Goal: Task Accomplishment & Management: Use online tool/utility

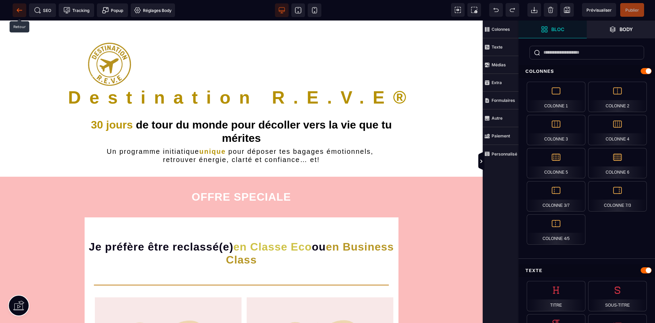
click at [16, 9] on icon at bounding box center [19, 10] width 7 height 7
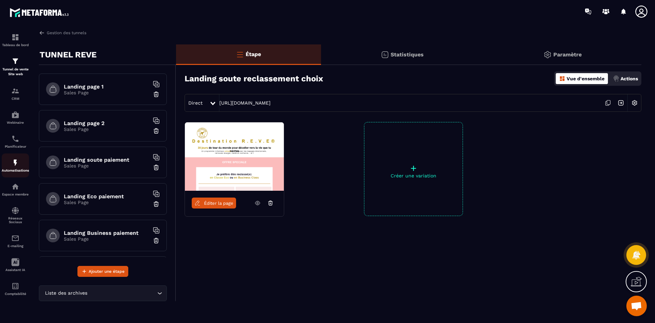
click at [14, 164] on img at bounding box center [15, 162] width 8 height 8
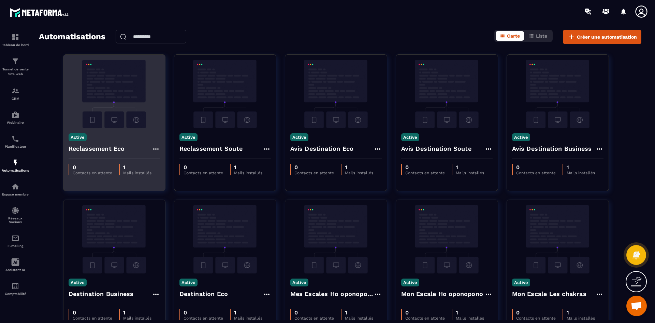
click at [136, 90] on img at bounding box center [114, 94] width 91 height 68
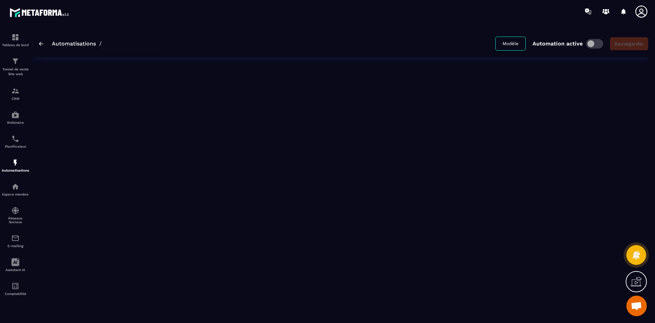
type input "**********"
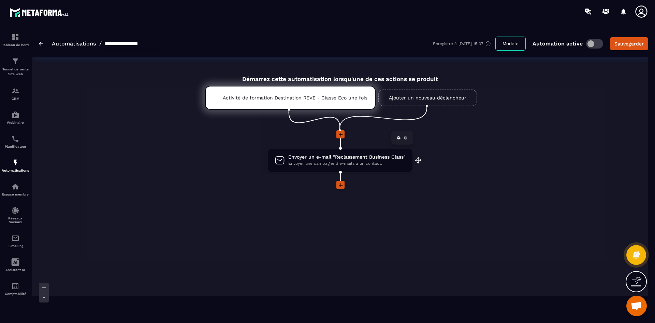
click at [341, 160] on span "Envoyer une campagne d'e-mails à un contact." at bounding box center [346, 163] width 117 height 6
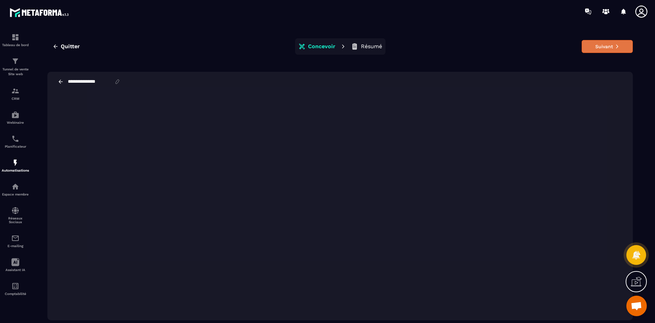
click at [604, 45] on button "Suivant" at bounding box center [607, 46] width 51 height 13
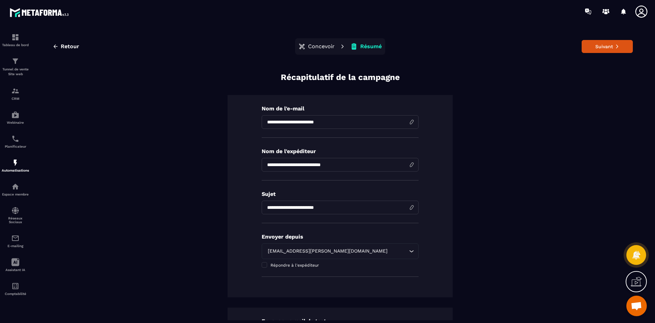
click at [344, 210] on input "**********" at bounding box center [340, 207] width 157 height 14
drag, startPoint x: 351, startPoint y: 206, endPoint x: 265, endPoint y: 206, distance: 86.4
click at [265, 206] on input "**********" at bounding box center [340, 207] width 157 height 14
type input "**********"
click at [606, 48] on button "Suivant" at bounding box center [607, 46] width 51 height 13
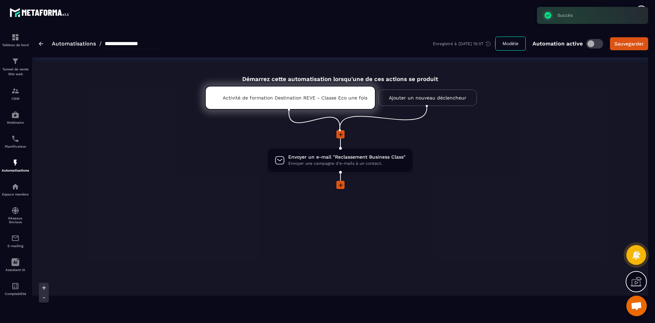
click at [54, 43] on link "Automatisations" at bounding box center [74, 43] width 44 height 6
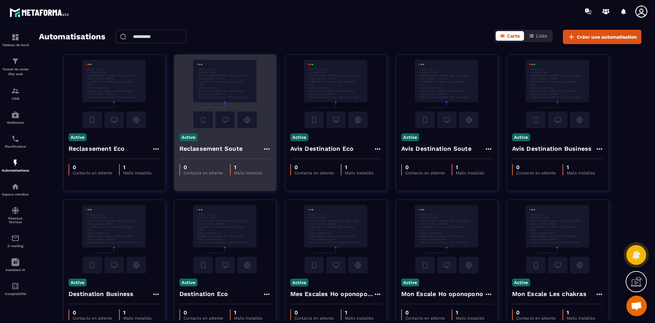
click at [217, 97] on img at bounding box center [225, 94] width 91 height 68
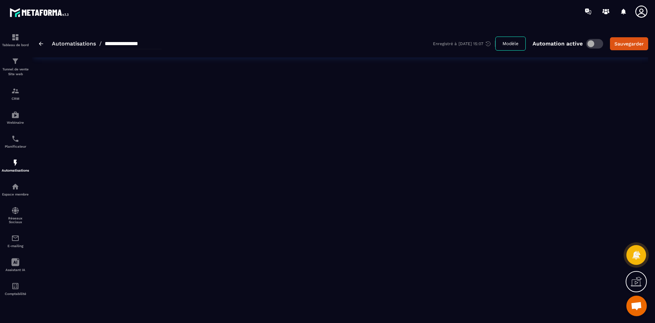
type input "**********"
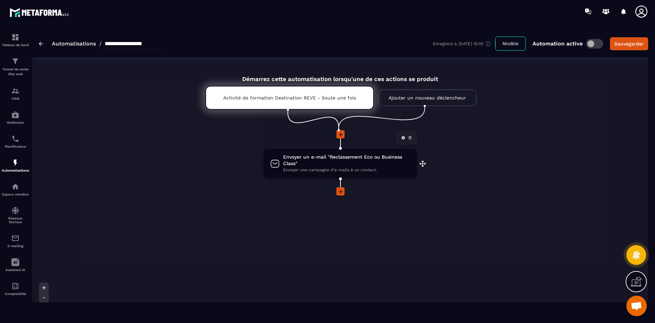
click at [332, 158] on span "Envoyer un e-mail "Reclassement Eco ou Business Class"" at bounding box center [346, 160] width 127 height 13
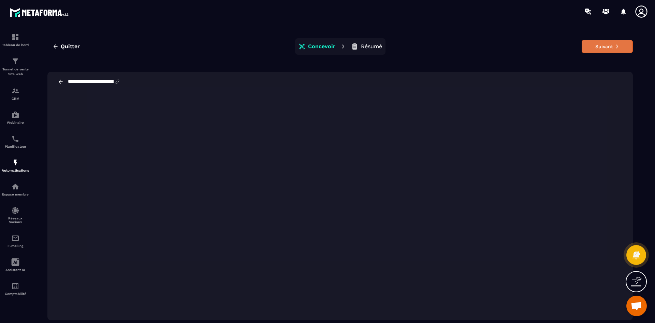
click at [611, 45] on button "Suivant" at bounding box center [607, 46] width 51 height 13
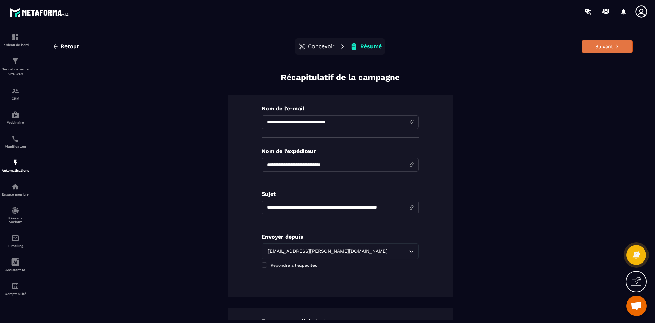
click at [612, 42] on button "Suivant" at bounding box center [607, 46] width 51 height 13
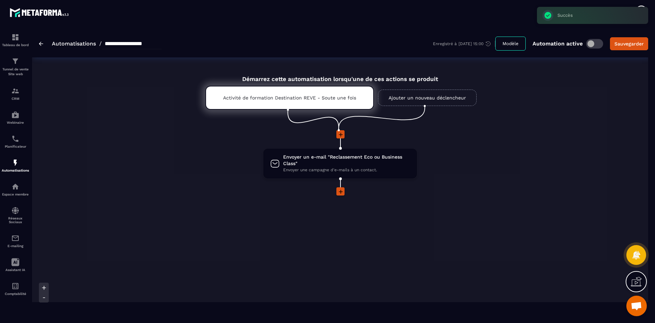
click at [69, 42] on link "Automatisations" at bounding box center [74, 43] width 44 height 6
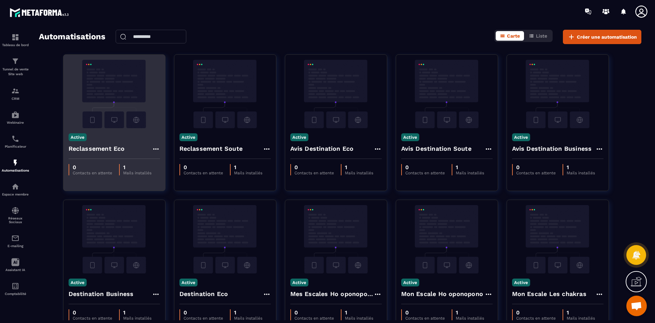
click at [131, 97] on img at bounding box center [114, 94] width 91 height 68
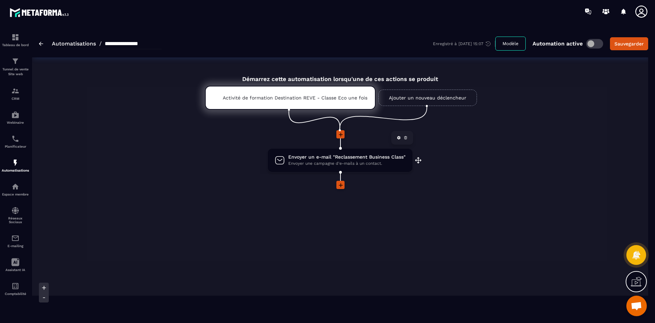
click at [321, 158] on span "Envoyer un e-mail "Reclassement Business Class"" at bounding box center [346, 157] width 117 height 6
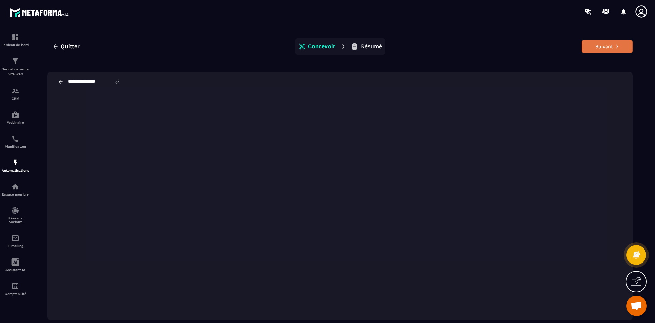
click at [608, 49] on button "Suivant" at bounding box center [607, 46] width 51 height 13
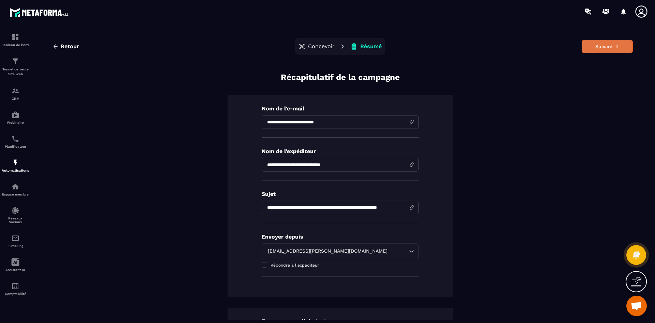
click at [605, 47] on button "Suivant" at bounding box center [607, 46] width 51 height 13
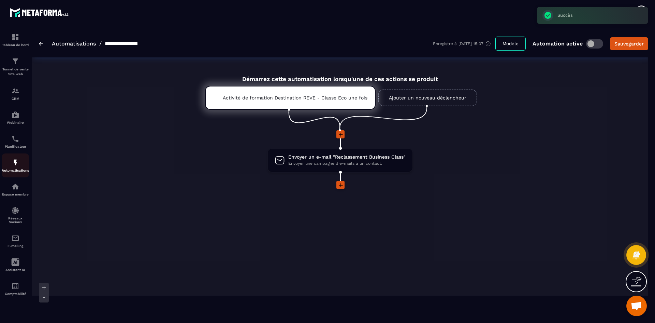
click at [21, 165] on div "Automatisations" at bounding box center [15, 165] width 27 height 14
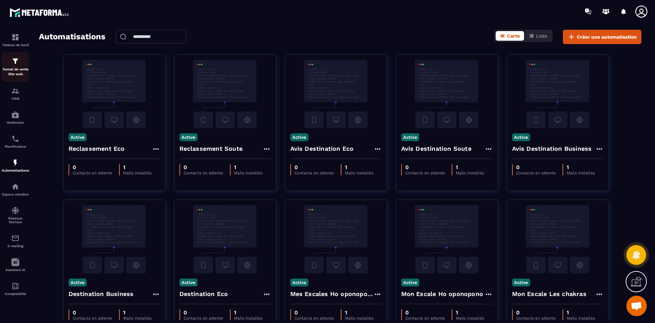
click at [17, 64] on img at bounding box center [15, 61] width 8 height 8
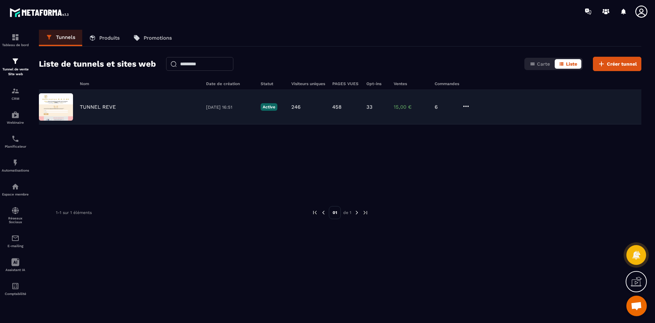
click at [70, 104] on img at bounding box center [56, 106] width 34 height 27
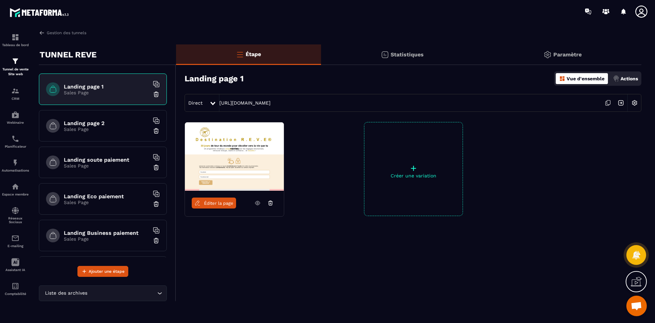
click at [606, 104] on icon at bounding box center [608, 102] width 13 height 13
click at [12, 239] on img at bounding box center [15, 238] width 8 height 8
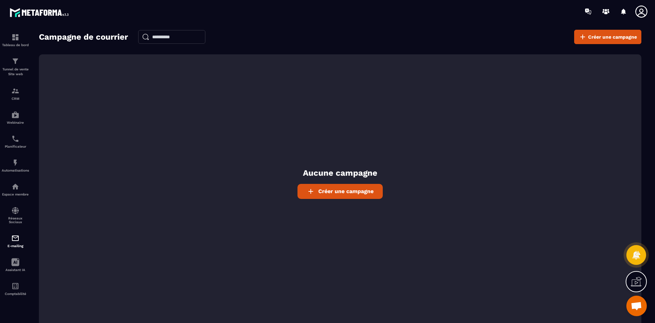
click at [347, 194] on link "Créer une campagne" at bounding box center [340, 191] width 85 height 15
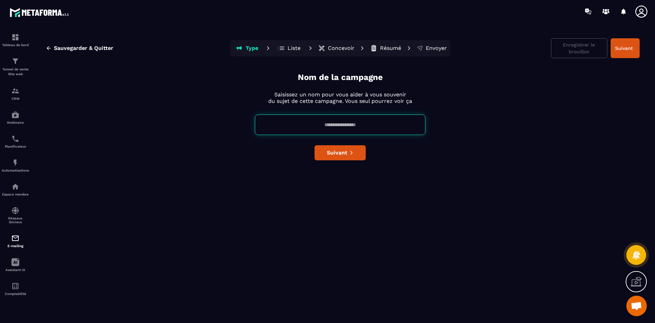
click at [336, 127] on input at bounding box center [340, 124] width 171 height 20
type input "**********"
click at [340, 151] on span "Suivant" at bounding box center [337, 152] width 20 height 7
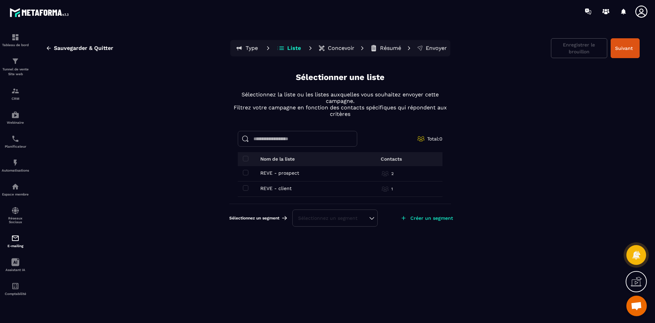
click at [246, 185] on td "REVE - client REVE - client" at bounding box center [294, 188] width 113 height 15
click at [245, 188] on span at bounding box center [245, 187] width 5 height 5
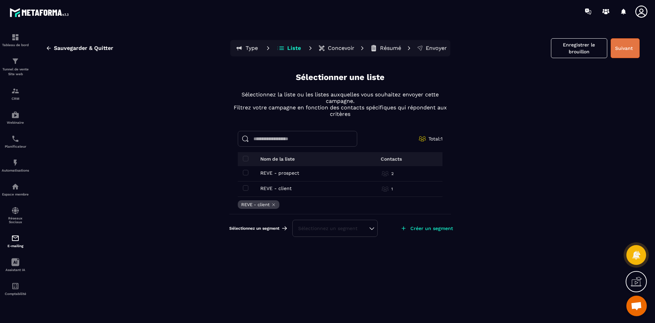
click at [626, 49] on button "Suivant" at bounding box center [625, 48] width 29 height 20
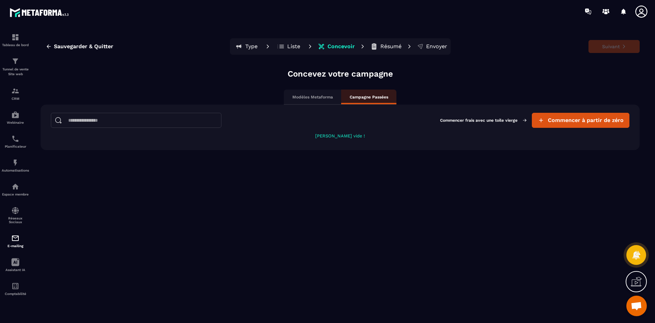
click at [296, 47] on p "Liste" at bounding box center [293, 46] width 13 height 7
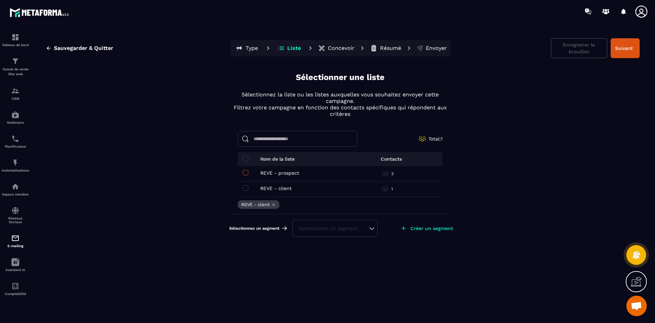
click at [248, 174] on span at bounding box center [245, 172] width 5 height 5
click at [624, 48] on button "Suivant" at bounding box center [625, 48] width 29 height 20
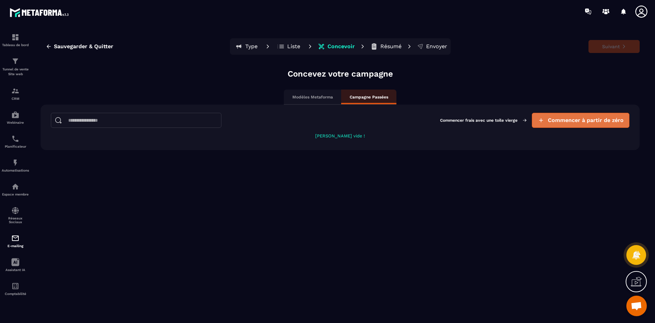
click at [576, 124] on button "Commencer à partir de zéro" at bounding box center [581, 120] width 98 height 15
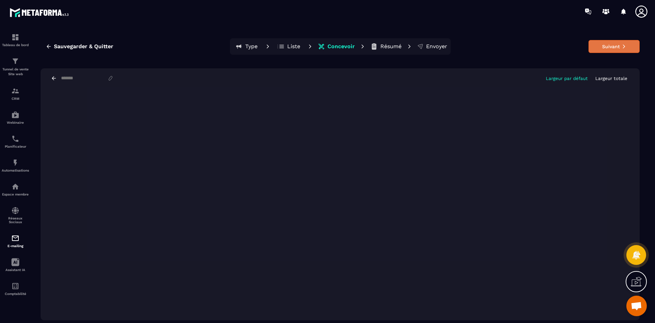
click at [608, 47] on button "Suivant" at bounding box center [614, 46] width 51 height 13
click at [76, 77] on input at bounding box center [83, 78] width 47 height 6
click at [72, 76] on input at bounding box center [83, 78] width 47 height 6
click at [95, 79] on input at bounding box center [83, 78] width 47 height 6
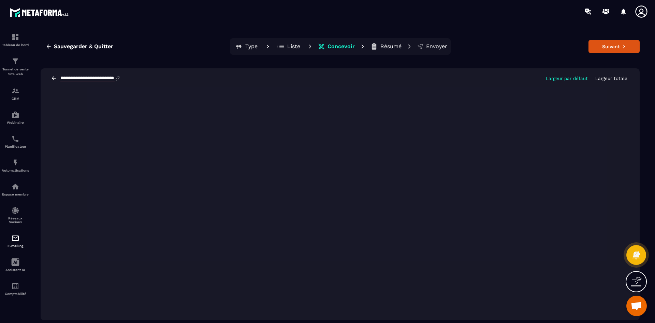
type input "**********"
click at [615, 49] on button "Suivant" at bounding box center [614, 46] width 51 height 13
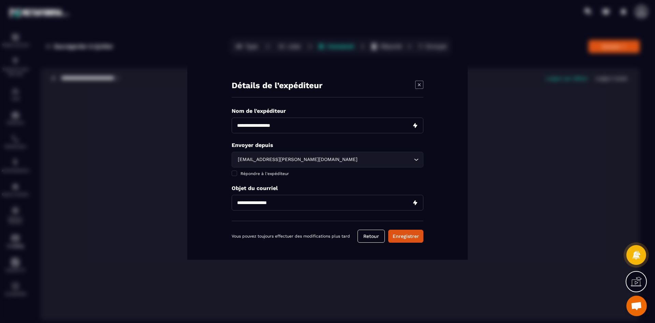
click at [294, 128] on input "Modal window" at bounding box center [328, 125] width 192 height 16
type input "**********"
click at [323, 202] on input "Modal window" at bounding box center [328, 203] width 192 height 16
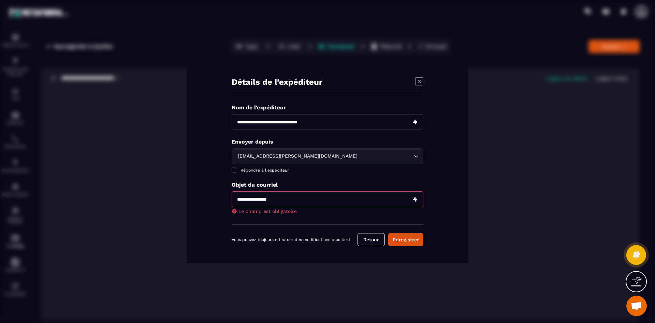
click at [259, 200] on input "Modal window" at bounding box center [328, 199] width 192 height 16
paste input "**********"
type input "**********"
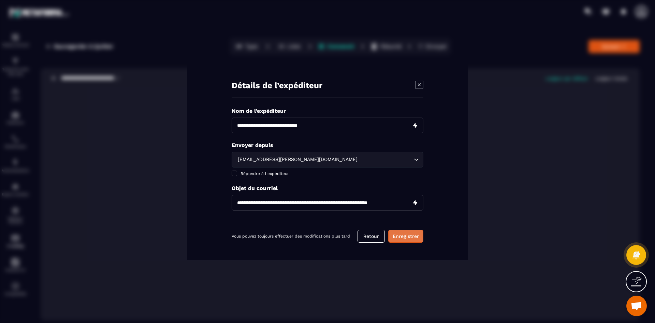
click at [412, 237] on button "Enregistrer" at bounding box center [405, 235] width 35 height 13
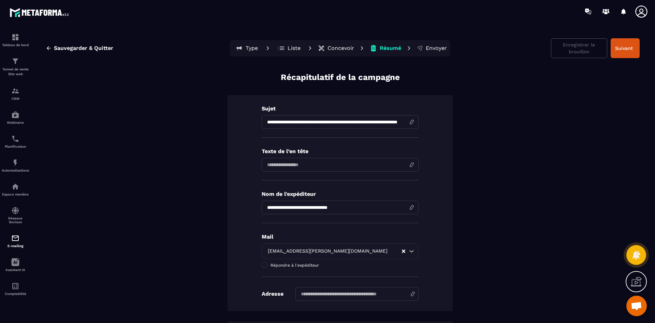
click at [293, 166] on input at bounding box center [340, 165] width 157 height 14
click at [287, 162] on input at bounding box center [340, 165] width 157 height 14
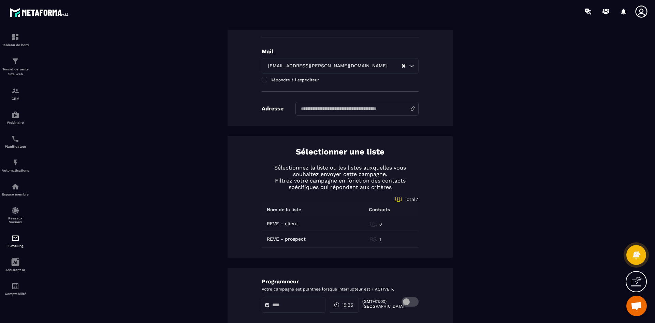
scroll to position [205, 0]
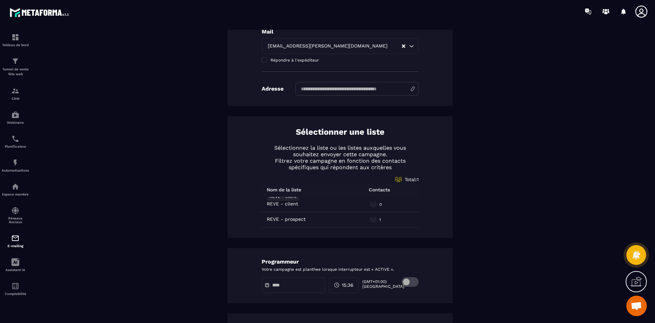
type input "**********"
click at [288, 204] on p "REVE - client" at bounding box center [282, 203] width 31 height 5
click at [392, 206] on div "0" at bounding box center [392, 204] width 44 height 7
click at [376, 207] on div "0" at bounding box center [392, 204] width 44 height 7
click at [294, 209] on td "REVE - client REVE - client" at bounding box center [306, 204] width 89 height 15
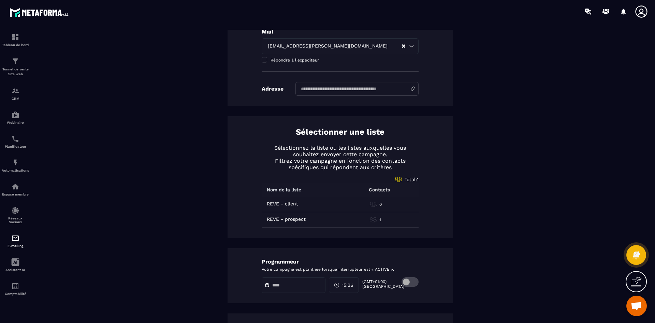
click at [262, 205] on td "REVE - client REVE - client" at bounding box center [306, 204] width 89 height 15
click at [262, 219] on td "REVE - prospect REVE - prospect" at bounding box center [306, 219] width 89 height 15
click at [258, 202] on div "Sélectionner une liste Sélectionnez la liste ou les listes auxquelles vous souh…" at bounding box center [340, 177] width 225 height 122
click at [379, 208] on td "0" at bounding box center [385, 204] width 68 height 15
click at [375, 204] on div "0" at bounding box center [392, 204] width 44 height 7
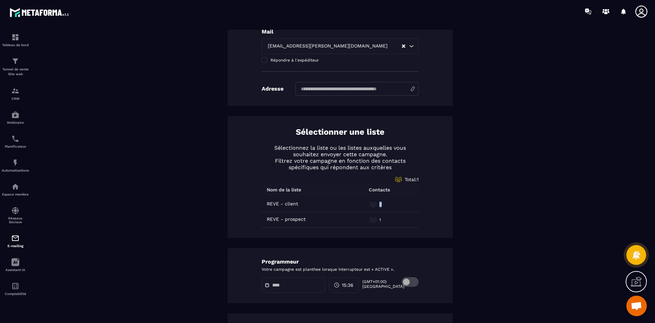
click at [375, 204] on div "0" at bounding box center [392, 204] width 44 height 7
click at [278, 203] on p "REVE - client" at bounding box center [282, 203] width 31 height 5
click at [286, 205] on p "REVE - client" at bounding box center [282, 203] width 31 height 5
click at [269, 206] on p "REVE - client" at bounding box center [282, 203] width 31 height 5
click at [263, 204] on td "REVE - client REVE - client" at bounding box center [306, 204] width 89 height 15
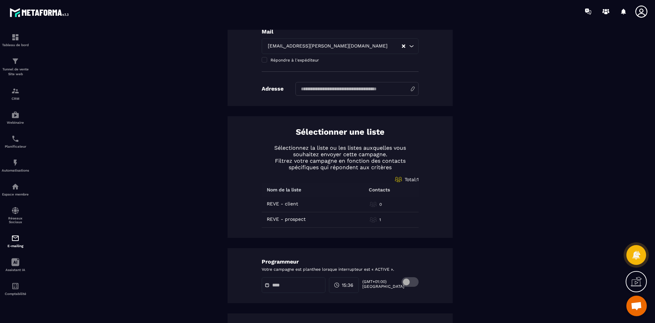
click at [262, 204] on td "REVE - client REVE - client" at bounding box center [306, 204] width 89 height 15
click at [262, 218] on td "REVE - prospect REVE - prospect" at bounding box center [306, 219] width 89 height 15
drag, startPoint x: 260, startPoint y: 200, endPoint x: 259, endPoint y: 214, distance: 14.0
click at [262, 201] on td "REVE - client REVE - client" at bounding box center [306, 204] width 89 height 15
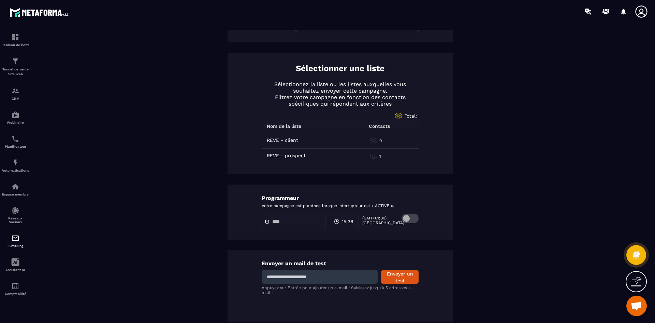
scroll to position [270, 0]
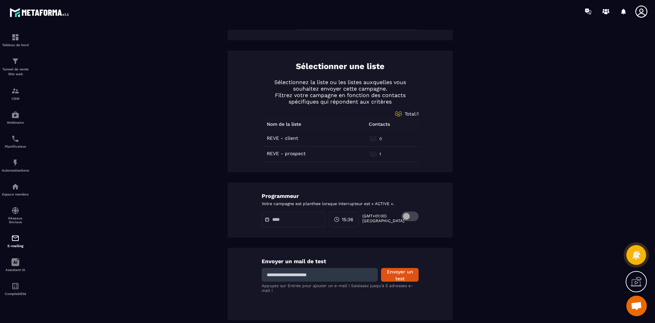
click at [409, 215] on span at bounding box center [410, 216] width 17 height 10
click at [279, 222] on input "text" at bounding box center [296, 219] width 48 height 5
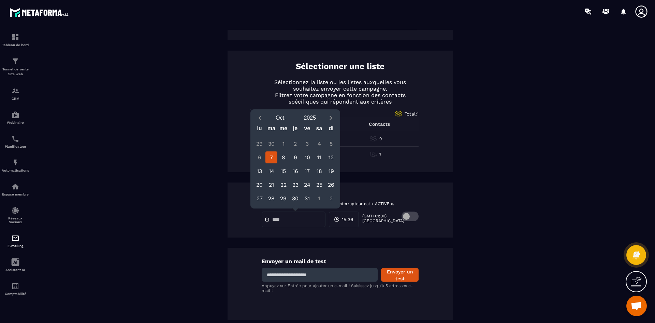
click at [270, 159] on div "7" at bounding box center [272, 157] width 12 height 12
type input "**********"
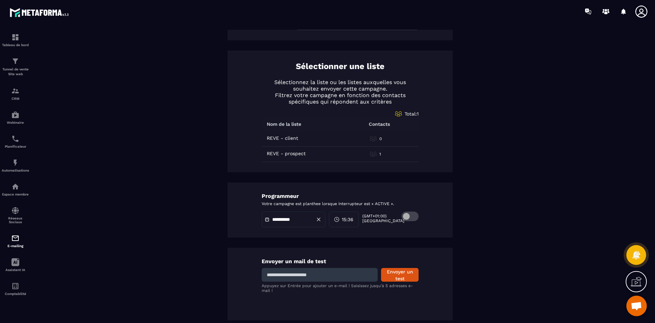
click at [410, 215] on span at bounding box center [410, 216] width 17 height 10
click at [283, 134] on div "REVE - client" at bounding box center [283, 130] width 32 height 9
click at [286, 137] on p "REVE - client" at bounding box center [282, 137] width 31 height 5
click at [371, 140] on icon at bounding box center [373, 138] width 7 height 7
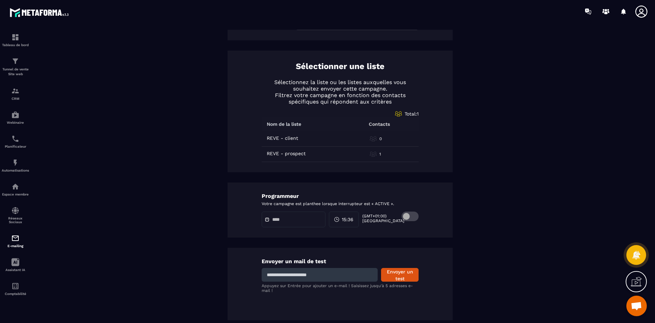
click at [372, 156] on icon at bounding box center [373, 154] width 7 height 7
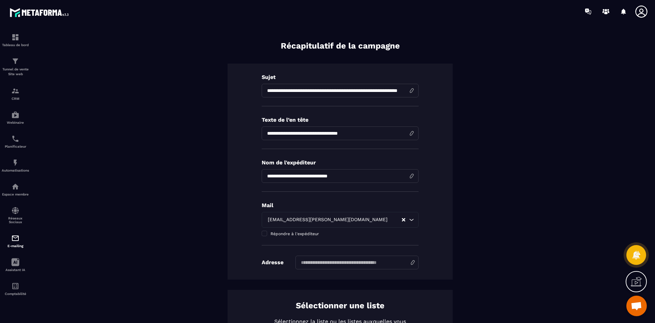
scroll to position [0, 0]
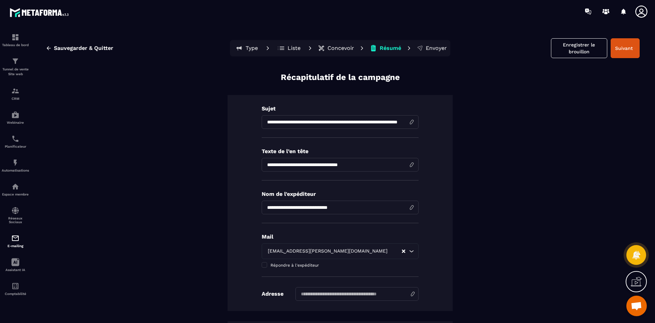
click at [297, 209] on input "input" at bounding box center [340, 207] width 157 height 14
drag, startPoint x: 360, startPoint y: 208, endPoint x: 329, endPoint y: 206, distance: 31.5
click at [329, 206] on input "input" at bounding box center [340, 207] width 157 height 14
type input "**********"
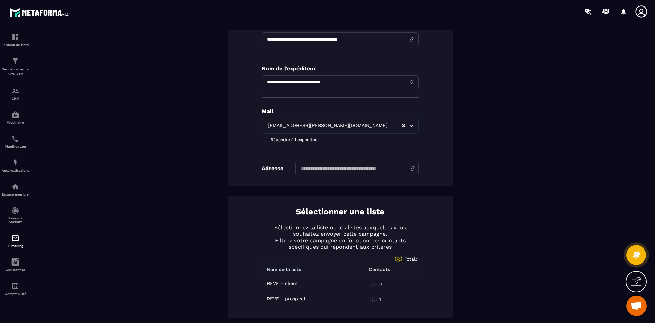
scroll to position [137, 0]
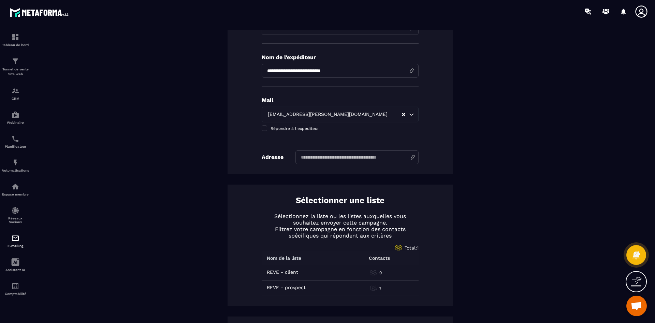
click at [340, 157] on input at bounding box center [357, 157] width 123 height 14
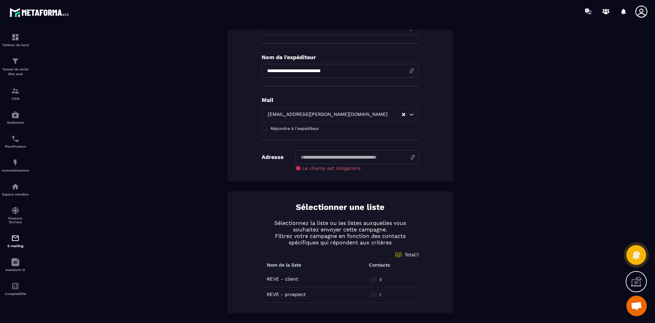
click at [460, 160] on div "**********" at bounding box center [340, 197] width 599 height 525
click at [350, 159] on input at bounding box center [357, 157] width 123 height 14
click at [262, 128] on span at bounding box center [264, 127] width 5 height 5
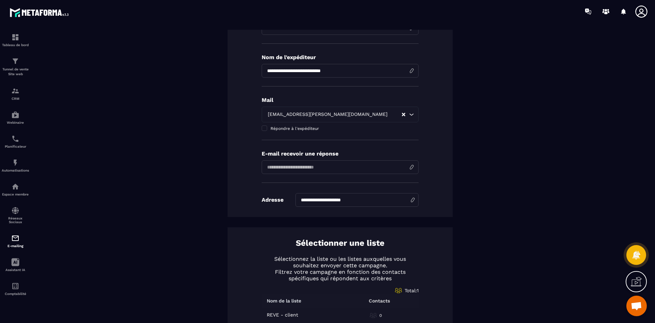
click at [288, 170] on input "email" at bounding box center [340, 167] width 157 height 14
click at [262, 126] on span at bounding box center [264, 127] width 5 height 5
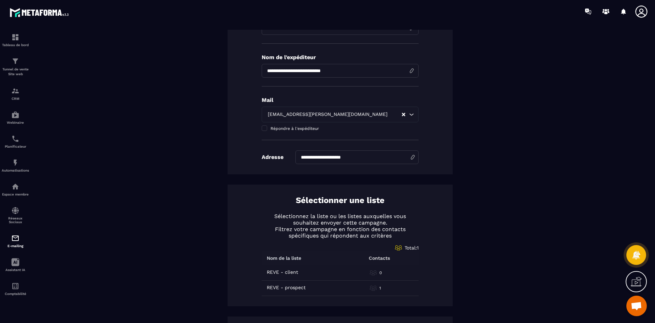
click at [363, 158] on input "**********" at bounding box center [357, 157] width 123 height 14
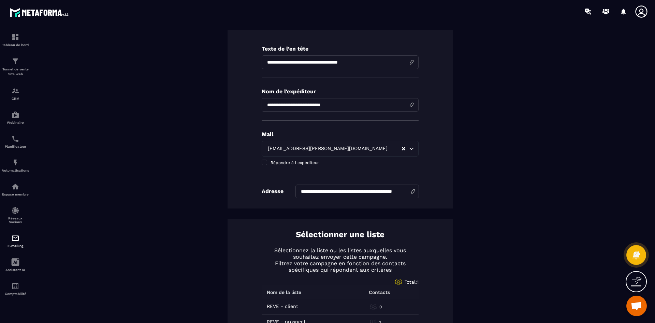
scroll to position [0, 22]
drag, startPoint x: 298, startPoint y: 190, endPoint x: 404, endPoint y: 187, distance: 105.5
click at [404, 187] on input "**********" at bounding box center [358, 191] width 124 height 14
type input "*"
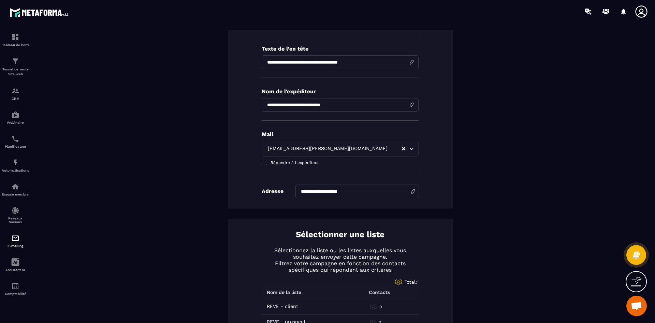
type input "**********"
click at [475, 196] on div "**********" at bounding box center [340, 228] width 599 height 519
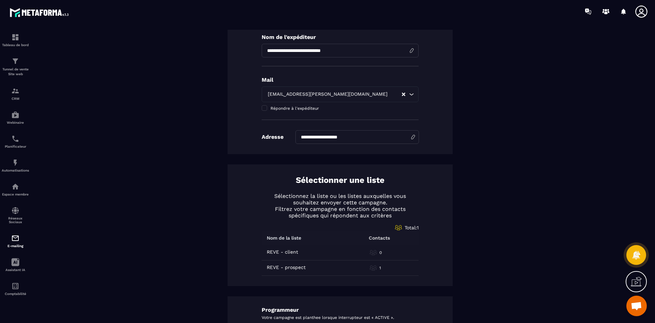
scroll to position [171, 0]
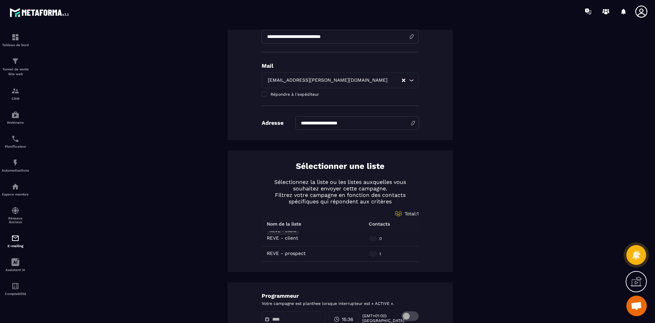
click at [276, 237] on p "REVE - client" at bounding box center [282, 237] width 31 height 5
click at [258, 234] on div "Sélectionner une liste Sélectionnez la liste ou les listes auxquelles vous souh…" at bounding box center [340, 211] width 225 height 122
click at [257, 238] on div "Sélectionner une liste Sélectionnez la liste ou les listes auxquelles vous souh…" at bounding box center [340, 211] width 225 height 122
click at [274, 238] on p "REVE - client" at bounding box center [282, 237] width 31 height 5
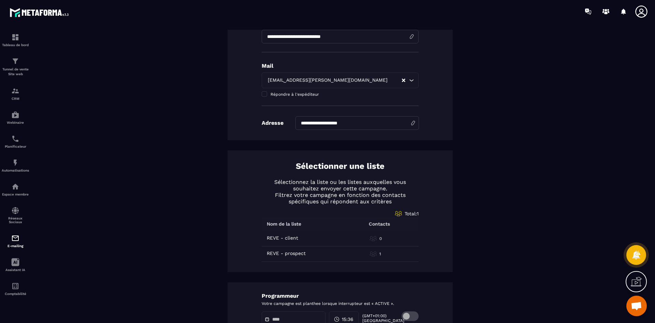
click at [372, 240] on icon at bounding box center [373, 238] width 7 height 7
click at [408, 224] on div "Contacts" at bounding box center [379, 223] width 68 height 5
click at [411, 215] on span "Total: 1" at bounding box center [412, 213] width 14 height 5
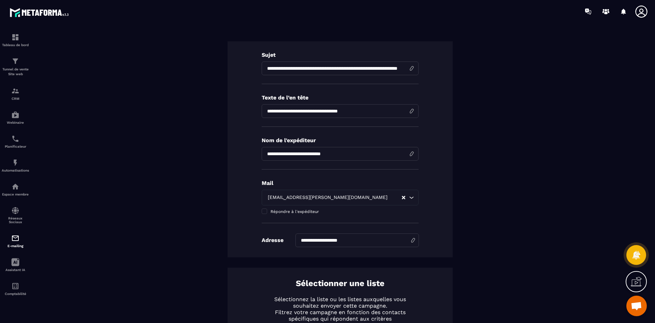
scroll to position [34, 0]
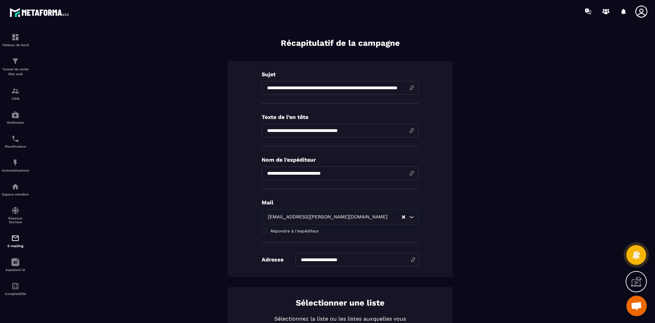
click at [307, 89] on input "**********" at bounding box center [340, 88] width 157 height 14
drag, startPoint x: 286, startPoint y: 88, endPoint x: 331, endPoint y: 88, distance: 44.4
click at [328, 88] on input "**********" at bounding box center [340, 88] width 157 height 14
click at [365, 87] on input "**********" at bounding box center [340, 88] width 157 height 14
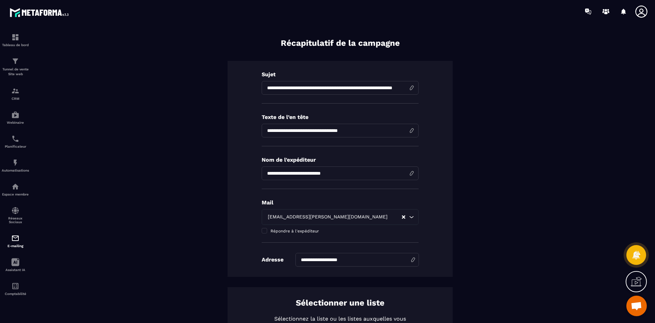
click at [362, 87] on input "**********" at bounding box center [340, 88] width 157 height 14
click at [286, 87] on input "**********" at bounding box center [340, 88] width 157 height 14
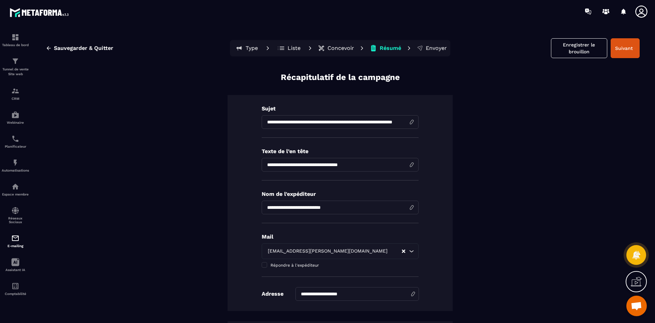
type input "**********"
click at [328, 48] on p "Concevoir" at bounding box center [341, 48] width 27 height 7
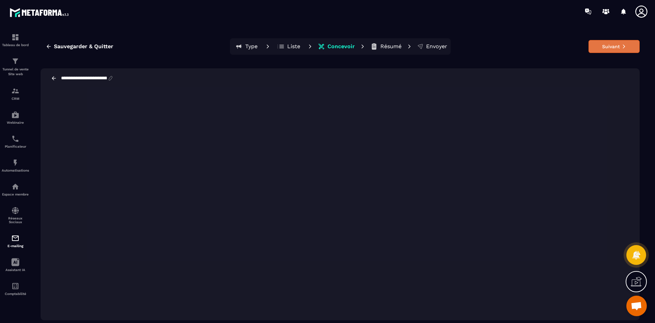
click at [615, 45] on button "Suivant" at bounding box center [614, 46] width 51 height 13
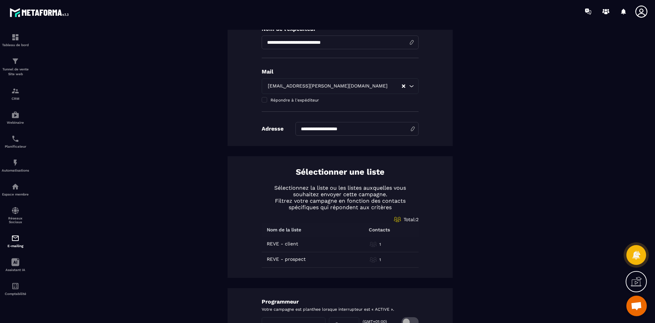
scroll to position [171, 0]
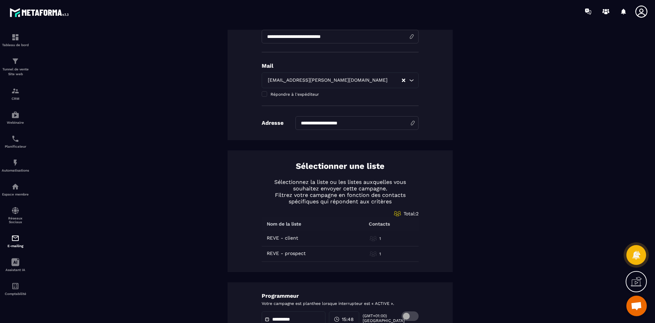
drag, startPoint x: 356, startPoint y: 122, endPoint x: 301, endPoint y: 132, distance: 56.1
click at [301, 132] on div "**********" at bounding box center [340, 32] width 225 height 216
type input "*"
click at [321, 133] on div "**********" at bounding box center [340, 32] width 225 height 216
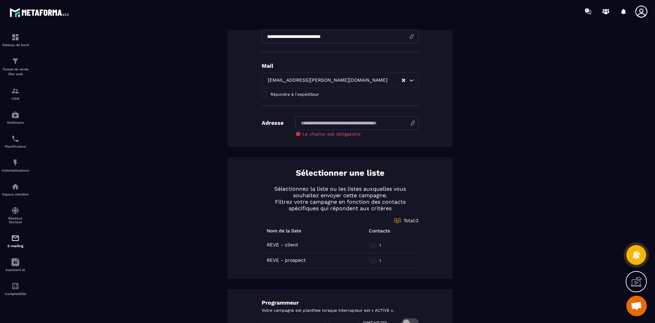
click at [338, 124] on input at bounding box center [357, 123] width 123 height 14
click at [452, 134] on div "**********" at bounding box center [340, 163] width 599 height 525
click at [365, 119] on input at bounding box center [357, 123] width 123 height 14
click at [350, 124] on input at bounding box center [357, 123] width 123 height 14
type input "********"
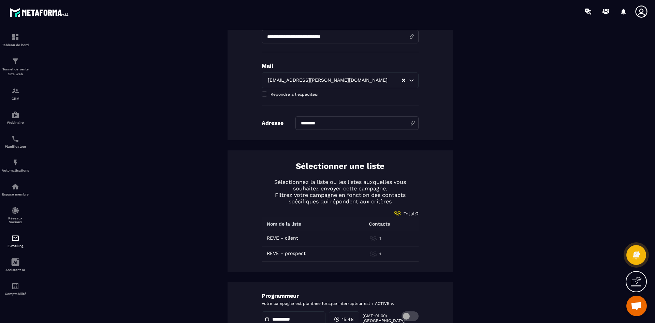
click at [449, 143] on div "**********" at bounding box center [340, 160] width 599 height 519
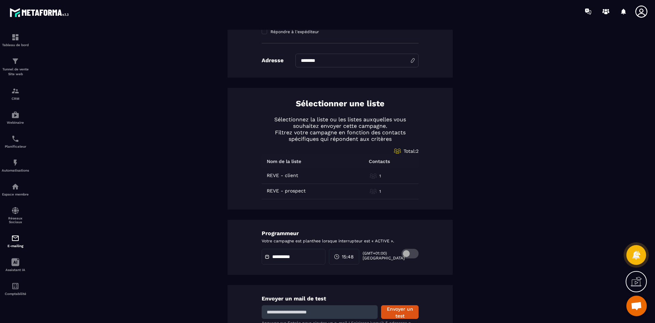
scroll to position [239, 0]
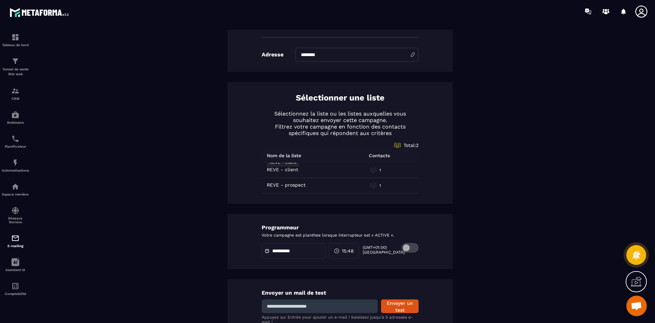
click at [278, 167] on p "REVE - client" at bounding box center [282, 169] width 31 height 5
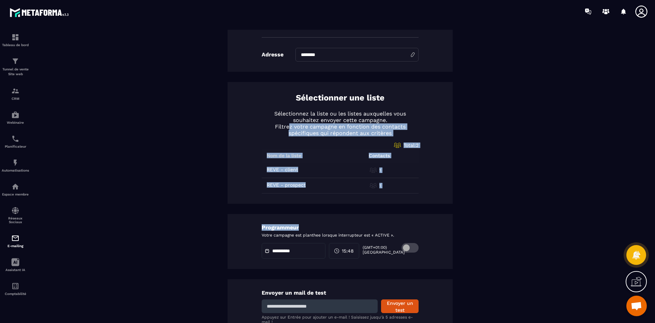
drag, startPoint x: 287, startPoint y: 129, endPoint x: 425, endPoint y: 206, distance: 158.2
click at [422, 214] on div "**********" at bounding box center [340, 92] width 599 height 519
click at [472, 174] on div "**********" at bounding box center [340, 92] width 599 height 519
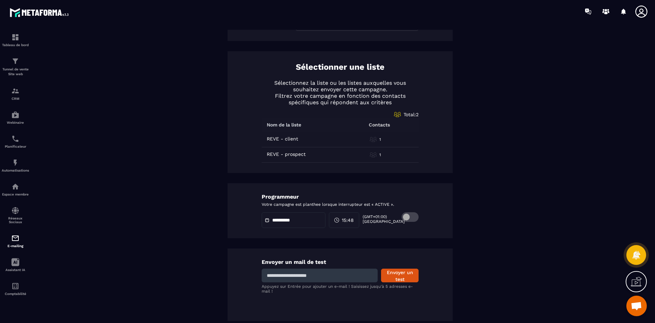
scroll to position [270, 0]
click at [351, 219] on span "15:48" at bounding box center [348, 219] width 12 height 7
click at [350, 219] on span "15:48" at bounding box center [348, 219] width 12 height 7
click at [354, 220] on span "15:48" at bounding box center [348, 219] width 12 height 7
click at [340, 220] on icon at bounding box center [336, 218] width 5 height 5
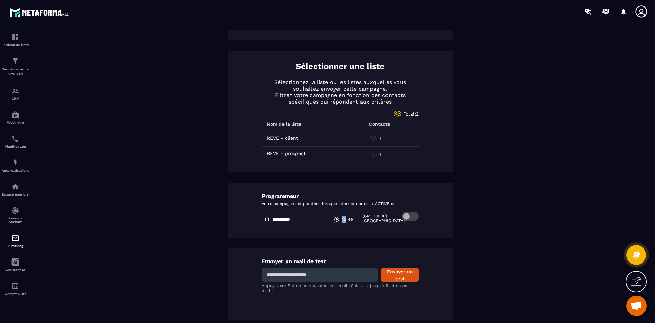
click at [340, 220] on icon at bounding box center [336, 218] width 5 height 5
click at [406, 213] on span at bounding box center [410, 216] width 17 height 10
click at [352, 221] on span "15:48" at bounding box center [348, 219] width 12 height 7
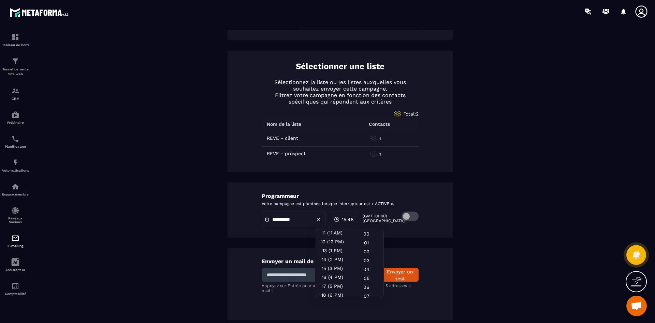
scroll to position [102, 0]
click at [326, 273] on div "16 (4 PM)" at bounding box center [332, 273] width 34 height 9
click at [331, 273] on div "16 (4 PM)" at bounding box center [332, 273] width 34 height 9
click at [364, 232] on div "00" at bounding box center [367, 233] width 34 height 9
click at [473, 199] on div "**********" at bounding box center [340, 60] width 599 height 519
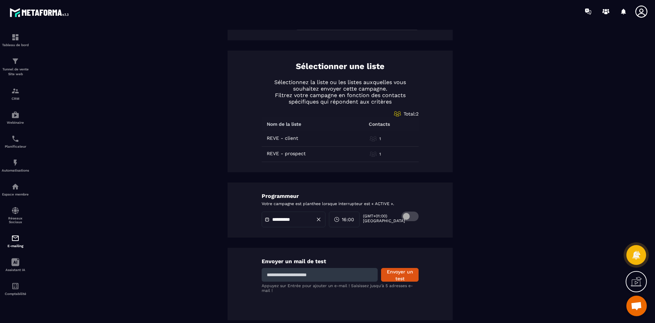
click at [354, 221] on span "16:00" at bounding box center [348, 219] width 12 height 7
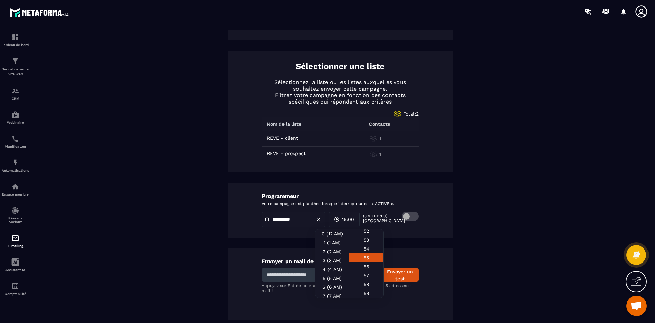
click at [369, 259] on div "55" at bounding box center [367, 257] width 34 height 9
click at [351, 220] on span "16:55" at bounding box center [348, 219] width 12 height 7
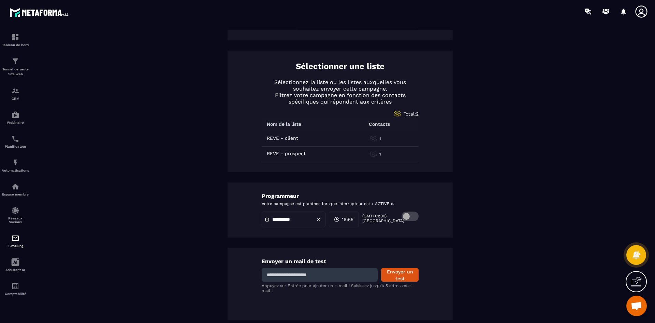
click at [351, 221] on span "16:55" at bounding box center [348, 219] width 12 height 7
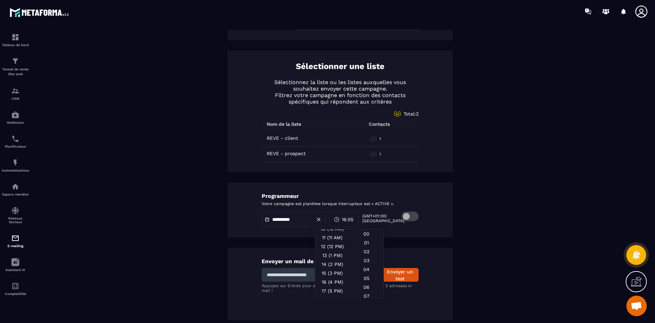
scroll to position [137, 0]
click at [335, 232] on div "15 (3 PM)" at bounding box center [332, 230] width 34 height 9
click at [463, 220] on div "**********" at bounding box center [340, 60] width 599 height 519
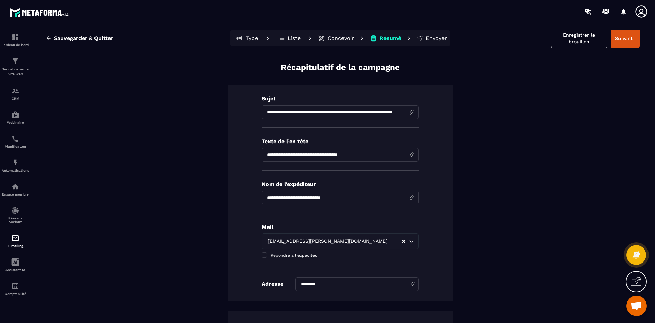
scroll to position [0, 0]
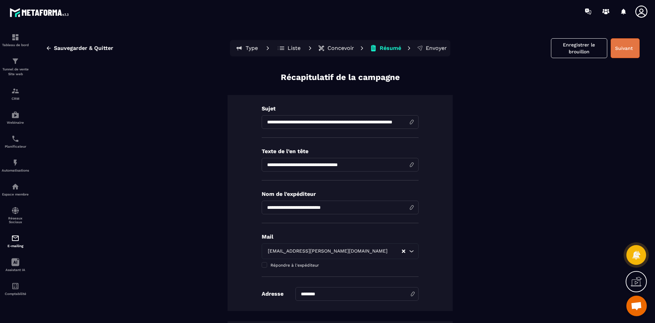
click at [626, 48] on button "Suivant" at bounding box center [625, 48] width 29 height 20
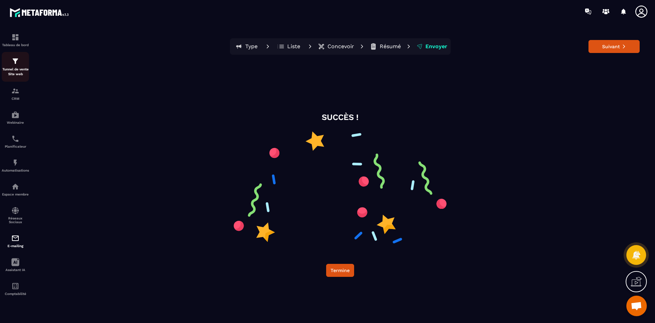
click at [19, 67] on p "Tunnel de vente Site web" at bounding box center [15, 72] width 27 height 10
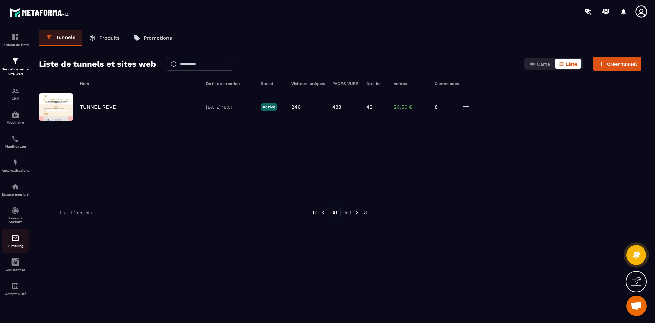
click at [17, 244] on p "E-mailing" at bounding box center [15, 246] width 27 height 4
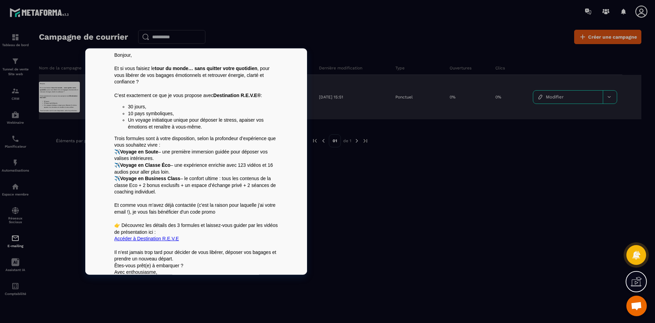
click at [61, 99] on div at bounding box center [59, 97] width 41 height 31
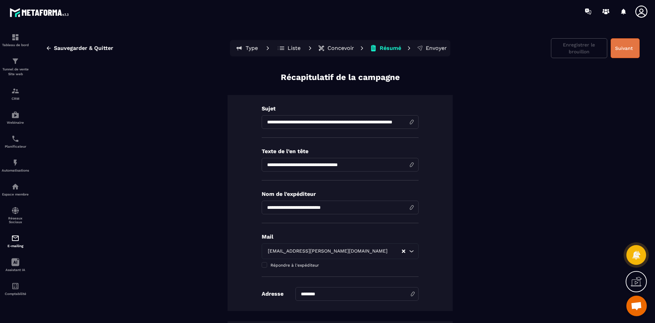
click at [621, 47] on button "Suivant" at bounding box center [625, 48] width 29 height 20
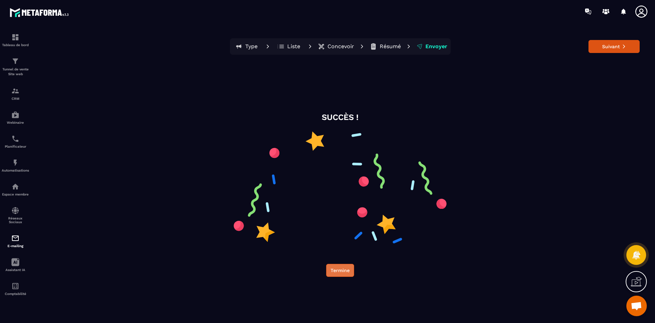
click at [342, 270] on button "Termine" at bounding box center [340, 270] width 28 height 13
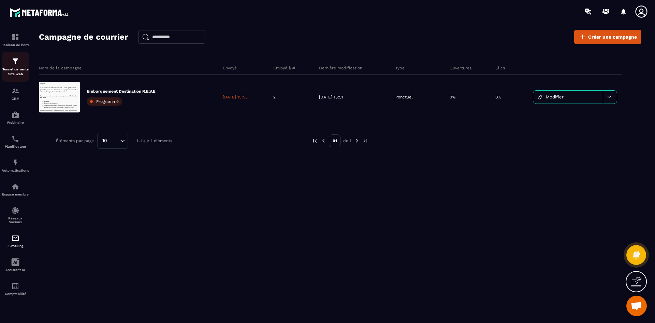
click at [17, 66] on div "Tunnel de vente Site web" at bounding box center [15, 66] width 27 height 19
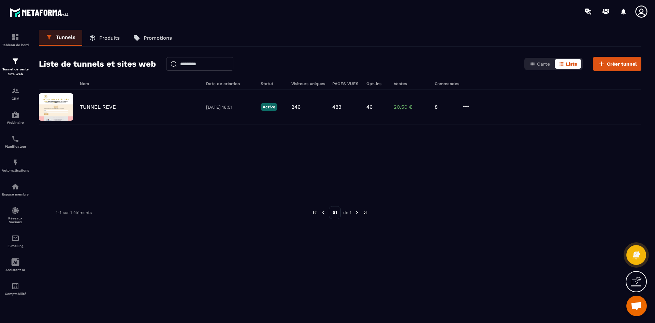
click at [157, 38] on p "Promotions" at bounding box center [158, 38] width 28 height 6
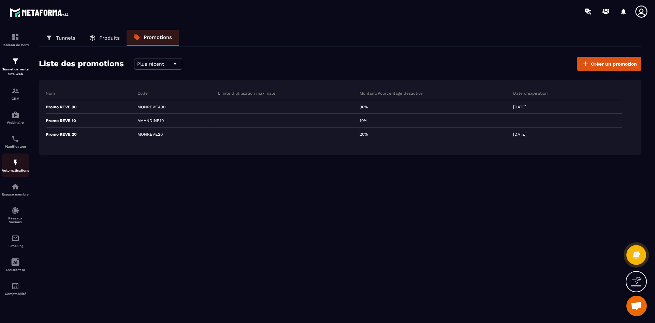
click at [12, 165] on img at bounding box center [15, 162] width 8 height 8
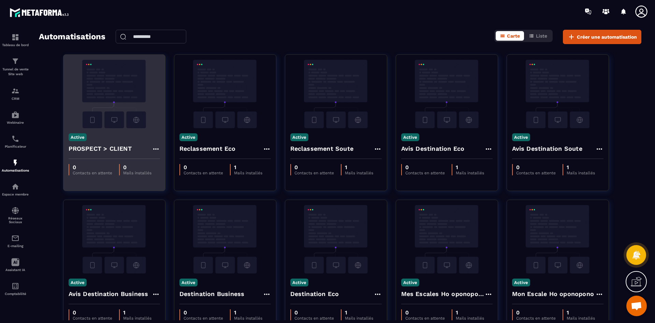
click at [128, 93] on img at bounding box center [114, 94] width 91 height 68
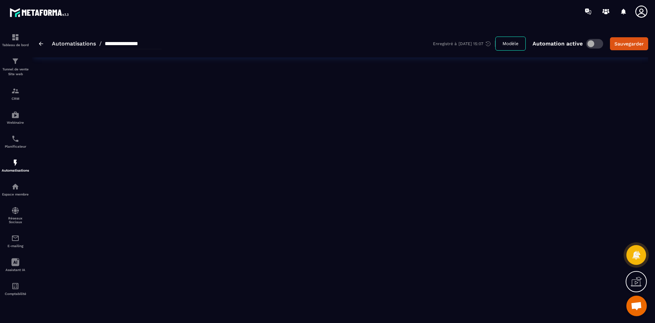
type input "**********"
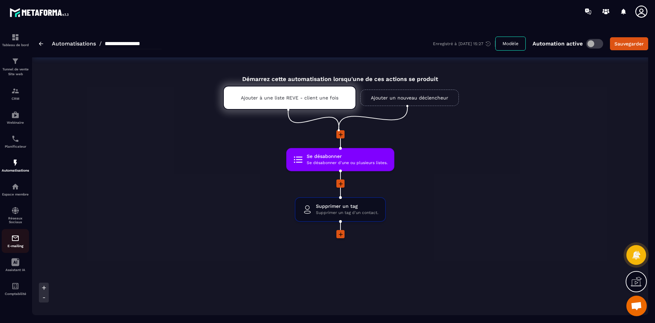
click at [15, 240] on img at bounding box center [15, 238] width 8 height 8
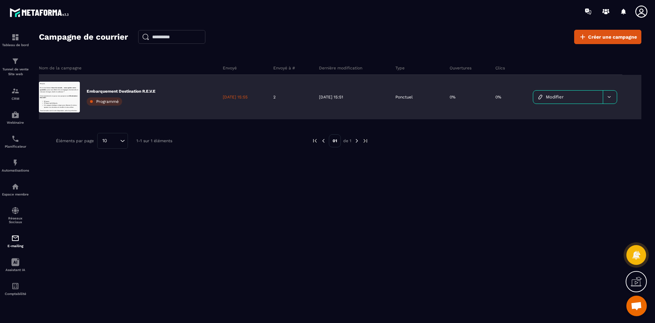
click at [556, 96] on span "Modifier" at bounding box center [555, 96] width 18 height 5
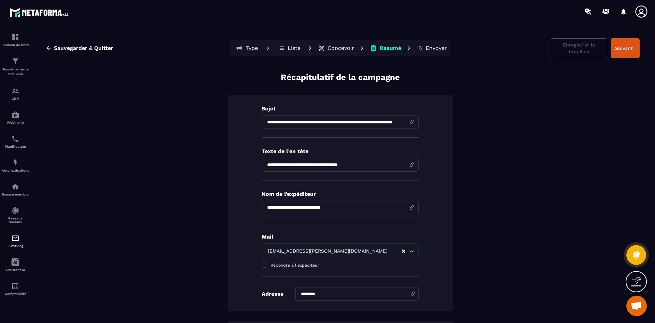
click at [340, 48] on p "Concevoir" at bounding box center [341, 48] width 27 height 7
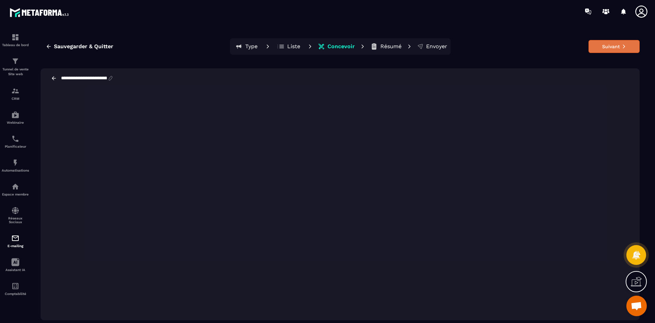
click at [624, 47] on icon at bounding box center [624, 46] width 5 height 5
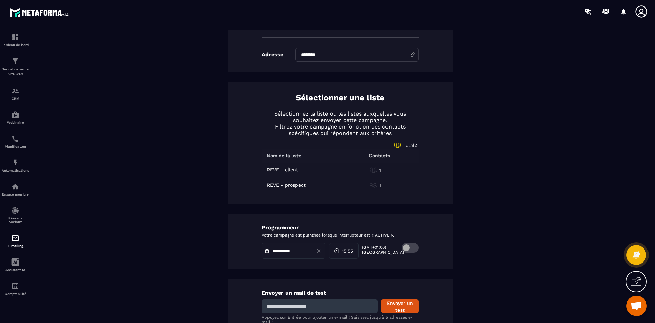
scroll to position [270, 0]
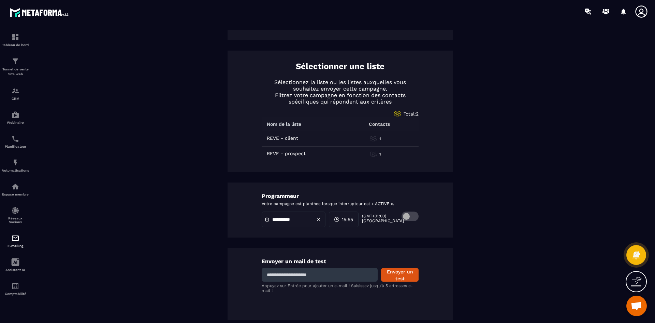
click at [353, 219] on span "15:55" at bounding box center [347, 219] width 11 height 7
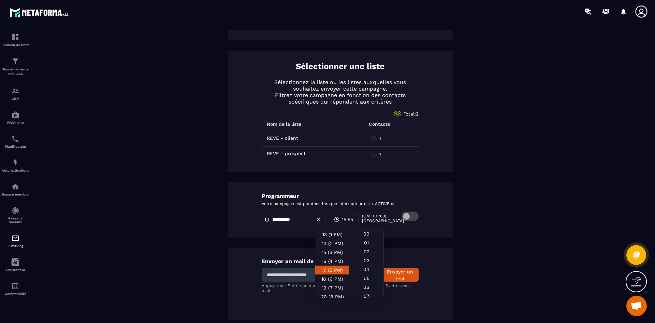
scroll to position [102, 0]
click at [332, 274] on div "16 (4 PM)" at bounding box center [332, 273] width 34 height 9
click at [366, 234] on div "00" at bounding box center [367, 233] width 34 height 9
click at [365, 244] on div "01" at bounding box center [367, 242] width 34 height 9
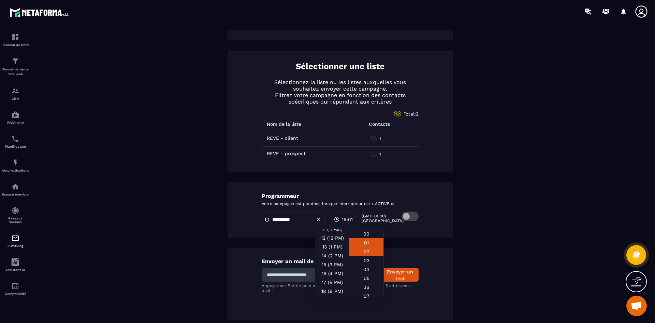
click at [365, 252] on div "02" at bounding box center [367, 251] width 34 height 9
click at [462, 242] on div "**********" at bounding box center [340, 60] width 599 height 519
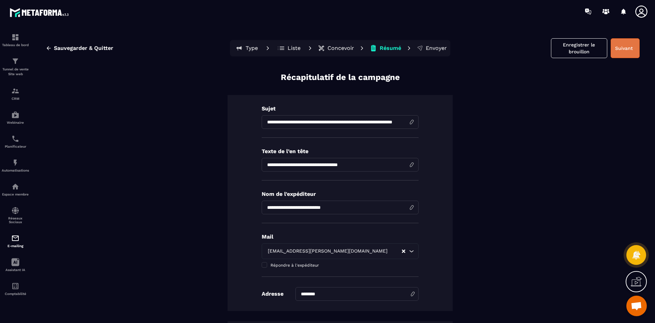
click at [623, 46] on button "Suivant" at bounding box center [625, 48] width 29 height 20
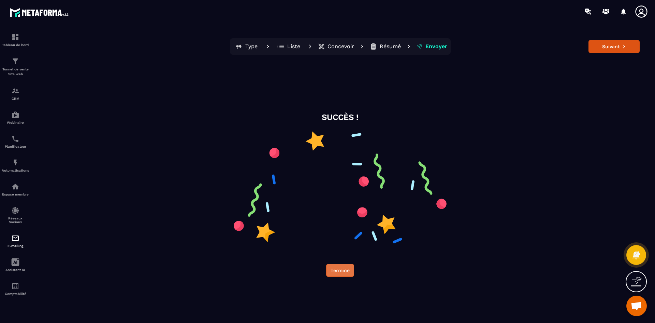
click at [345, 272] on button "Termine" at bounding box center [340, 270] width 28 height 13
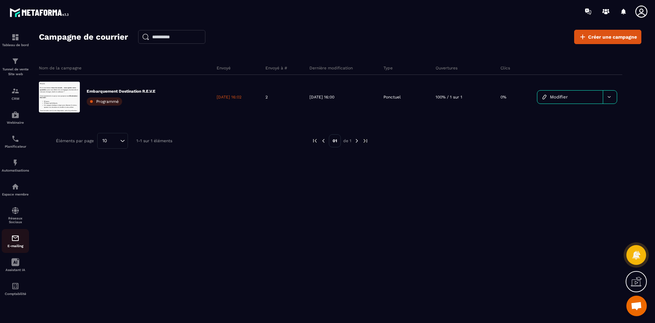
click at [17, 239] on img at bounding box center [15, 238] width 8 height 8
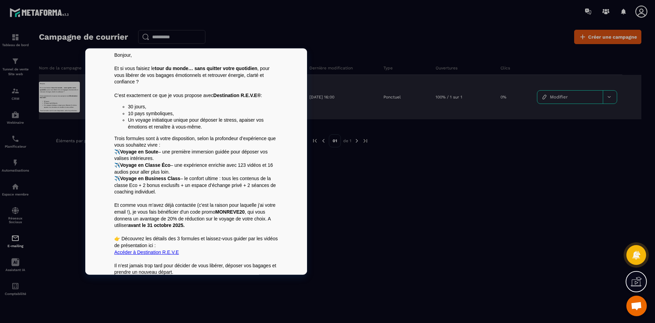
click at [77, 96] on div at bounding box center [59, 97] width 41 height 31
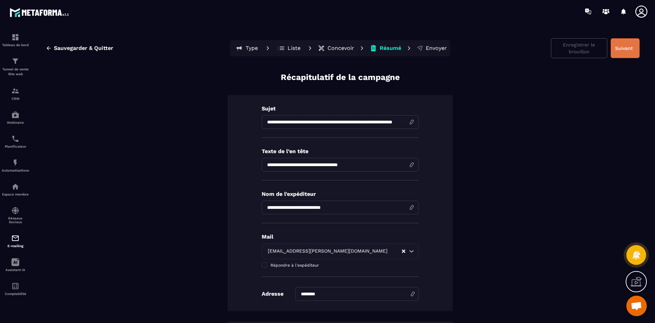
click at [618, 49] on button "Suivant" at bounding box center [625, 48] width 29 height 20
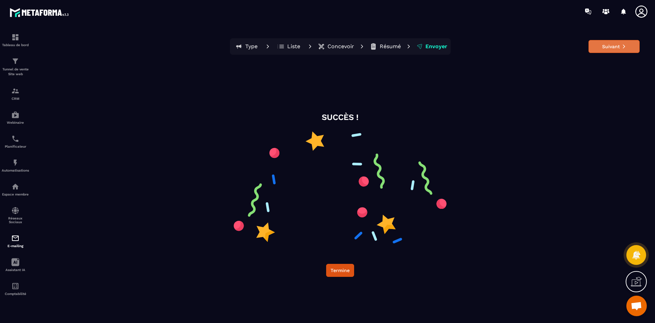
click at [633, 45] on button "Suivant" at bounding box center [614, 46] width 51 height 13
